Goal: Find specific page/section: Find specific page/section

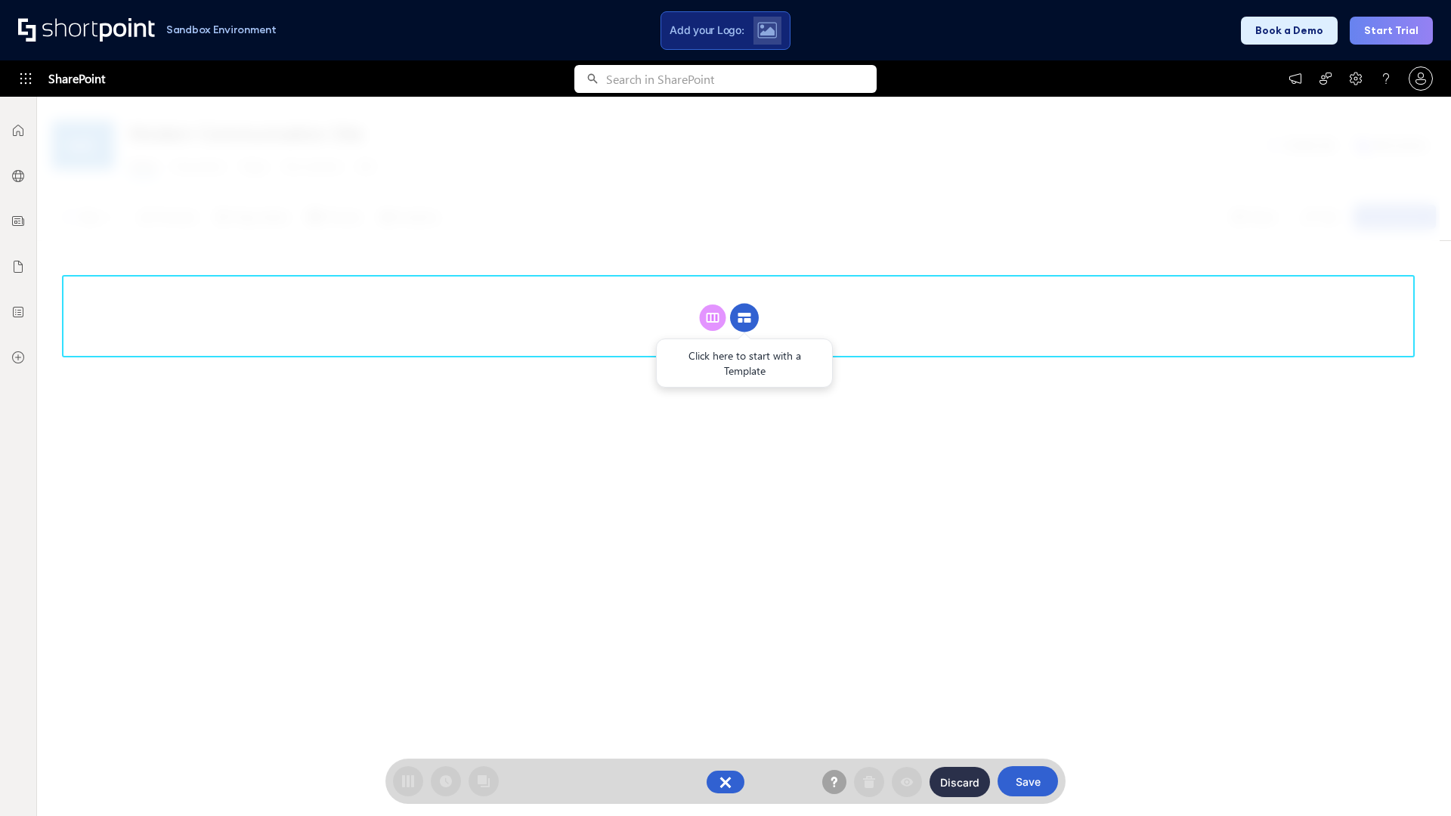
click at [744, 317] on circle at bounding box center [744, 318] width 29 height 29
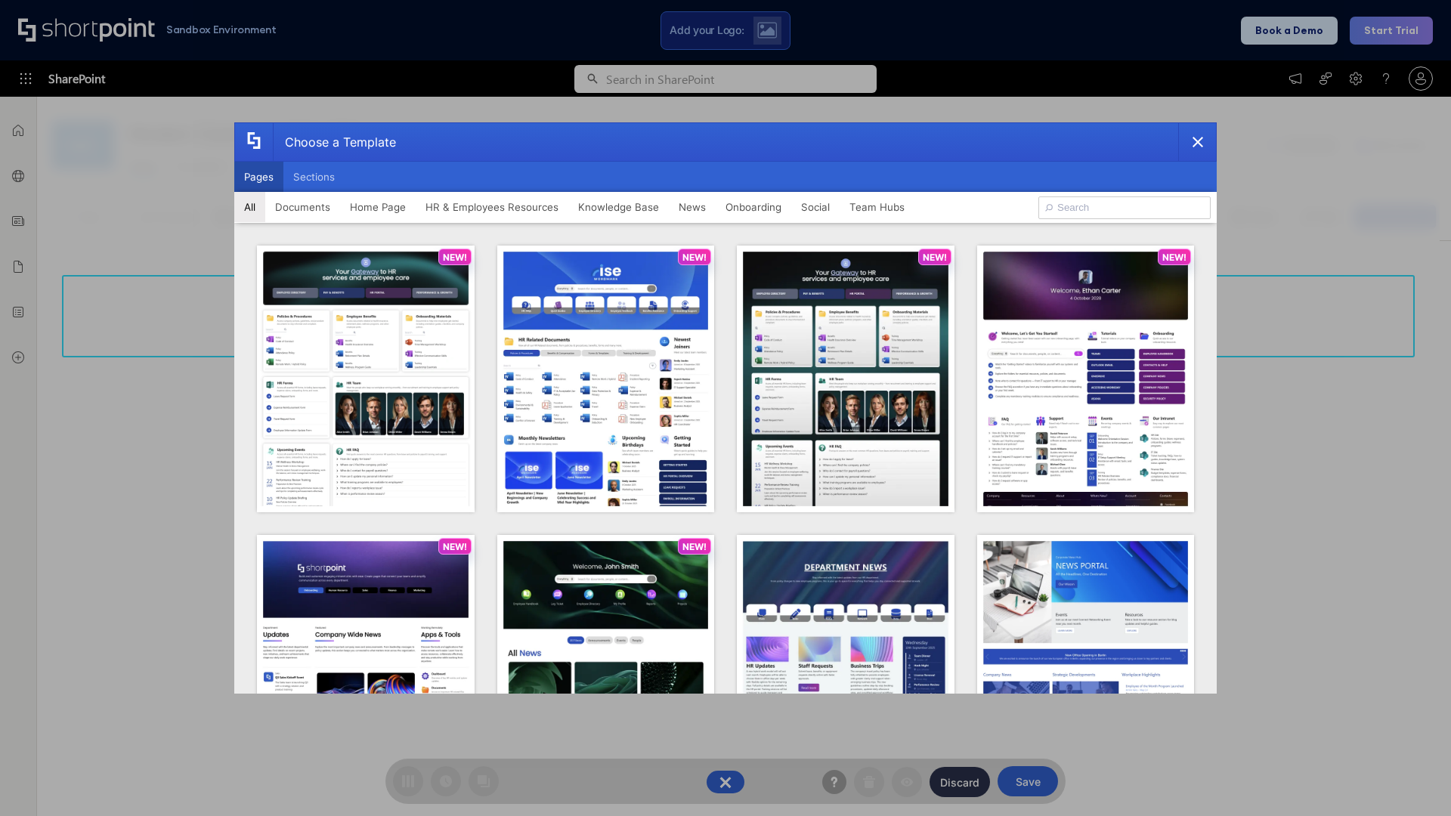
click at [258, 177] on button "Pages" at bounding box center [258, 177] width 49 height 30
type input "Onboarding 1"
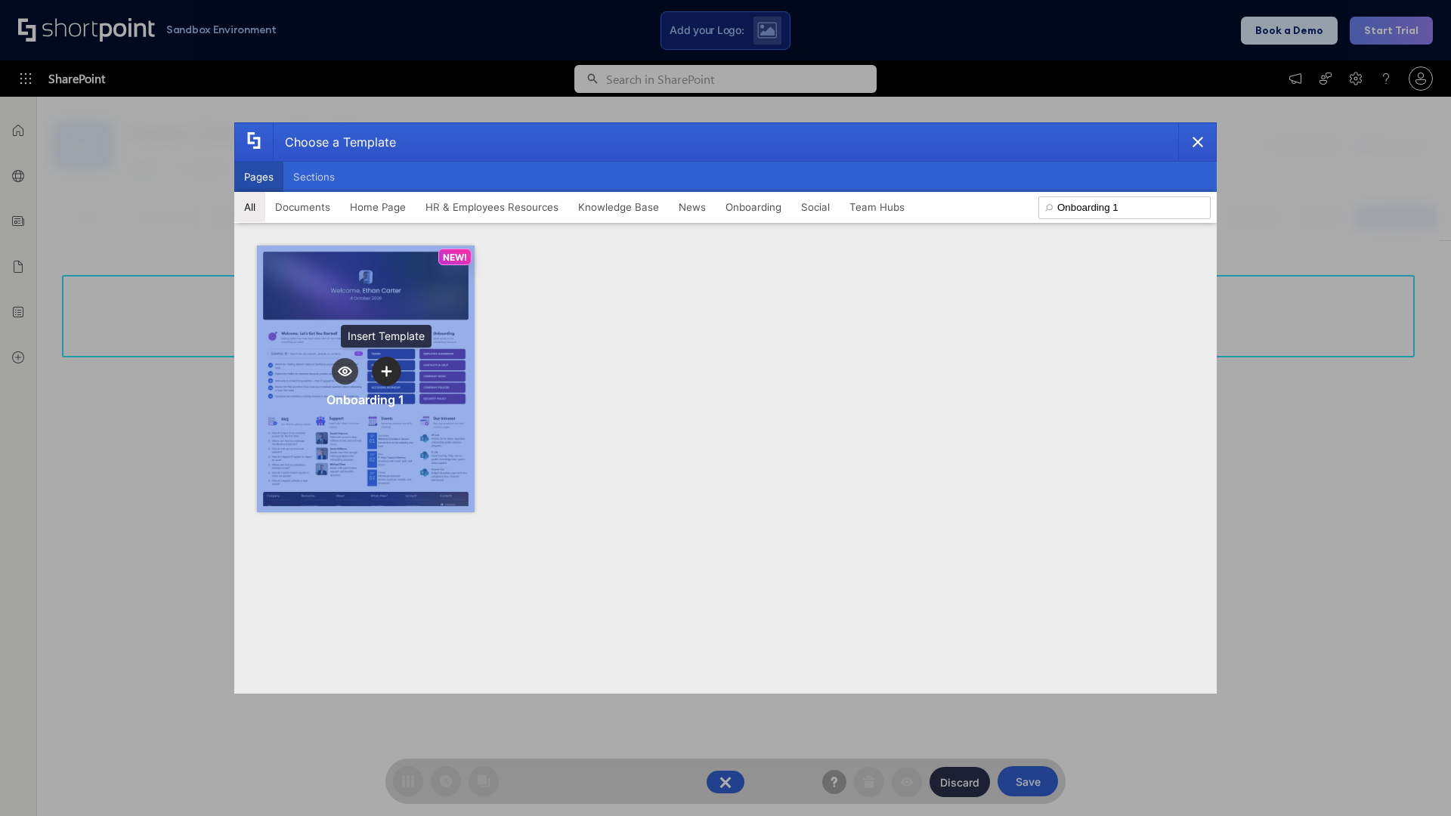
click at [386, 371] on icon "template selector" at bounding box center [386, 371] width 11 height 11
